Goal: Find specific page/section: Find specific page/section

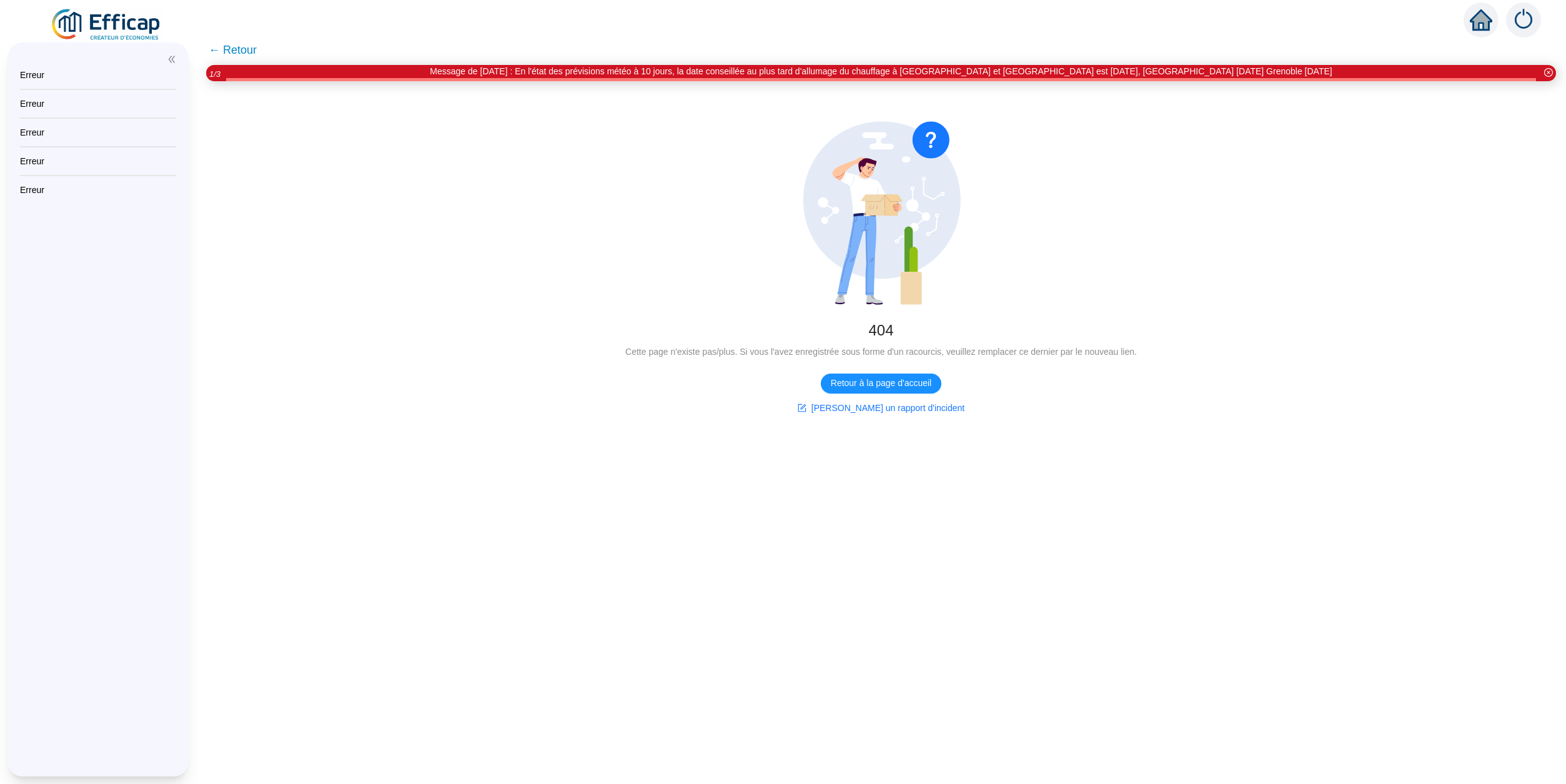
click at [121, 22] on img at bounding box center [107, 25] width 113 height 35
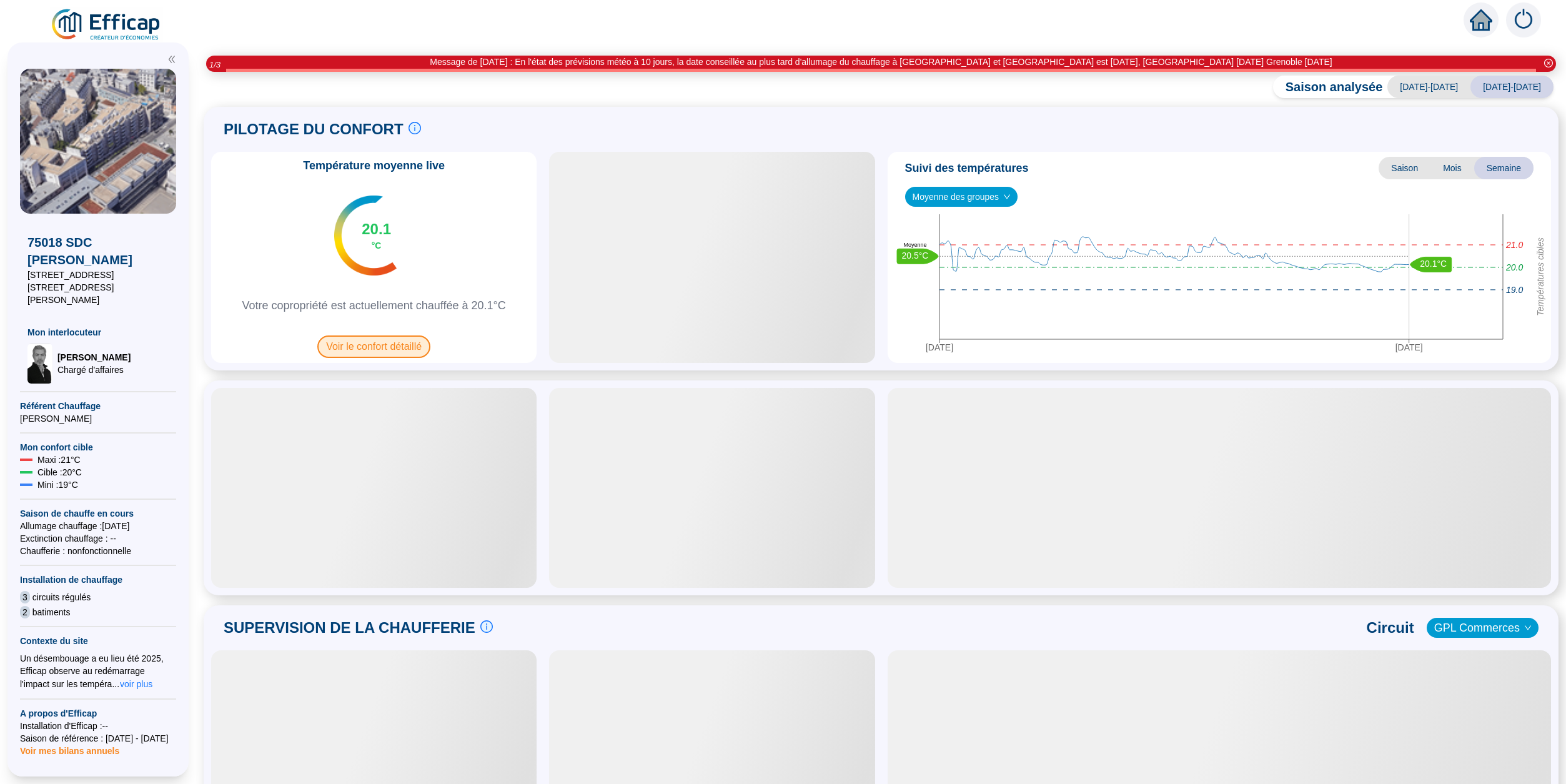
click at [373, 344] on span "Voir le confort détaillé" at bounding box center [374, 346] width 113 height 22
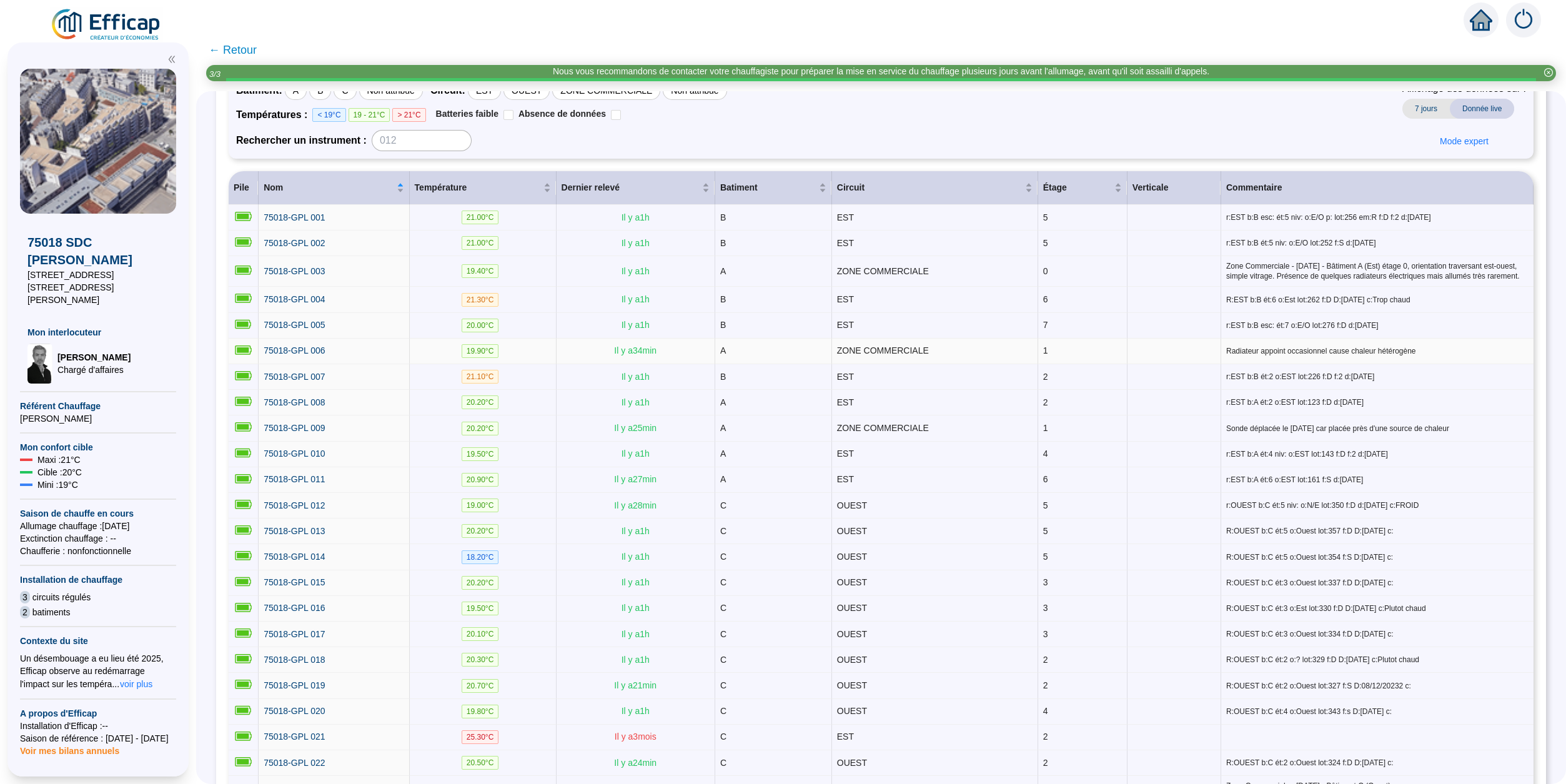
scroll to position [135, 0]
